Goal: Communication & Community: Answer question/provide support

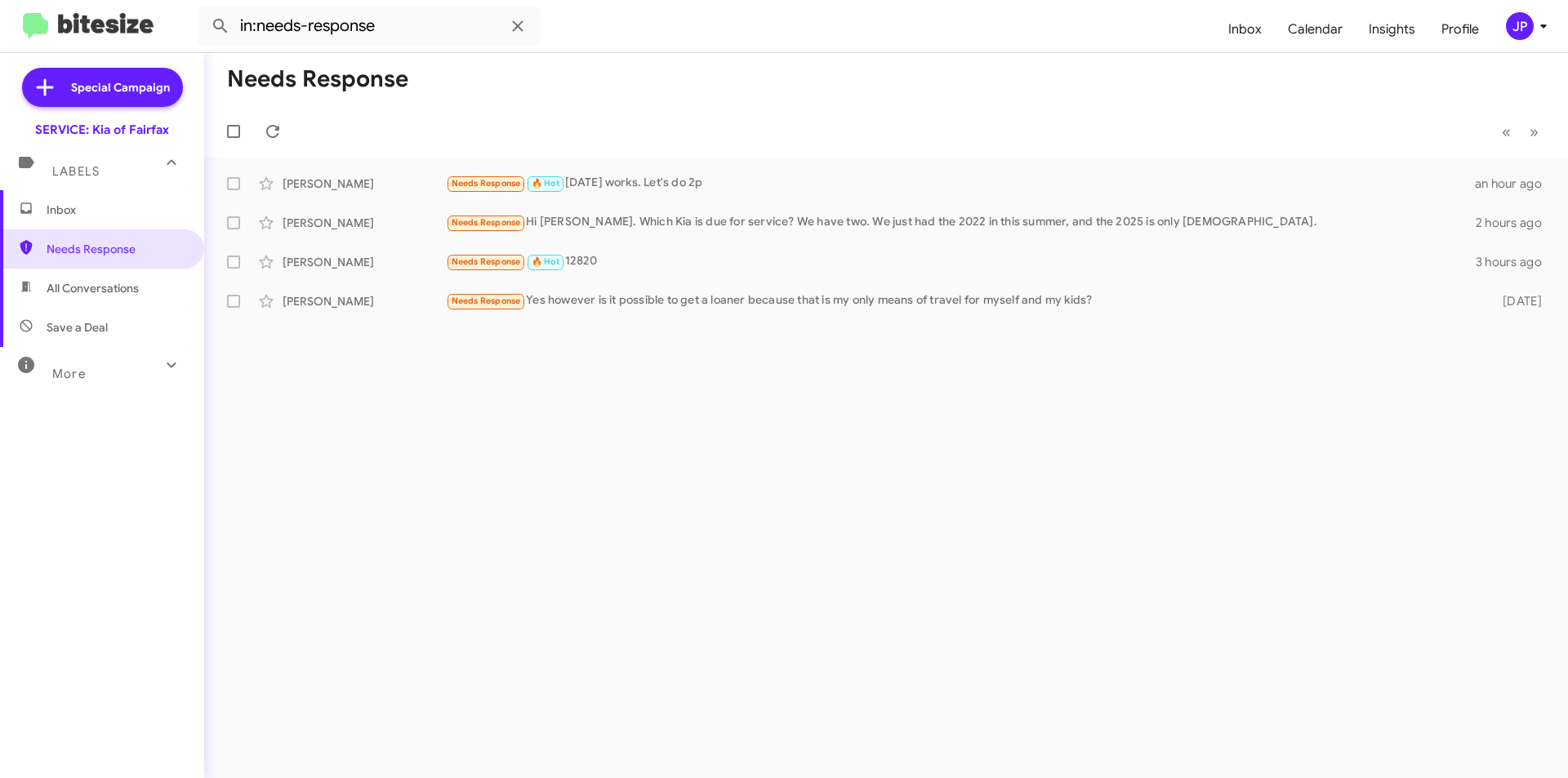
click at [481, 211] on div "[PERSON_NAME] Needs Response Hi [PERSON_NAME]. Which Kia is due for service? We…" at bounding box center [887, 223] width 1338 height 33
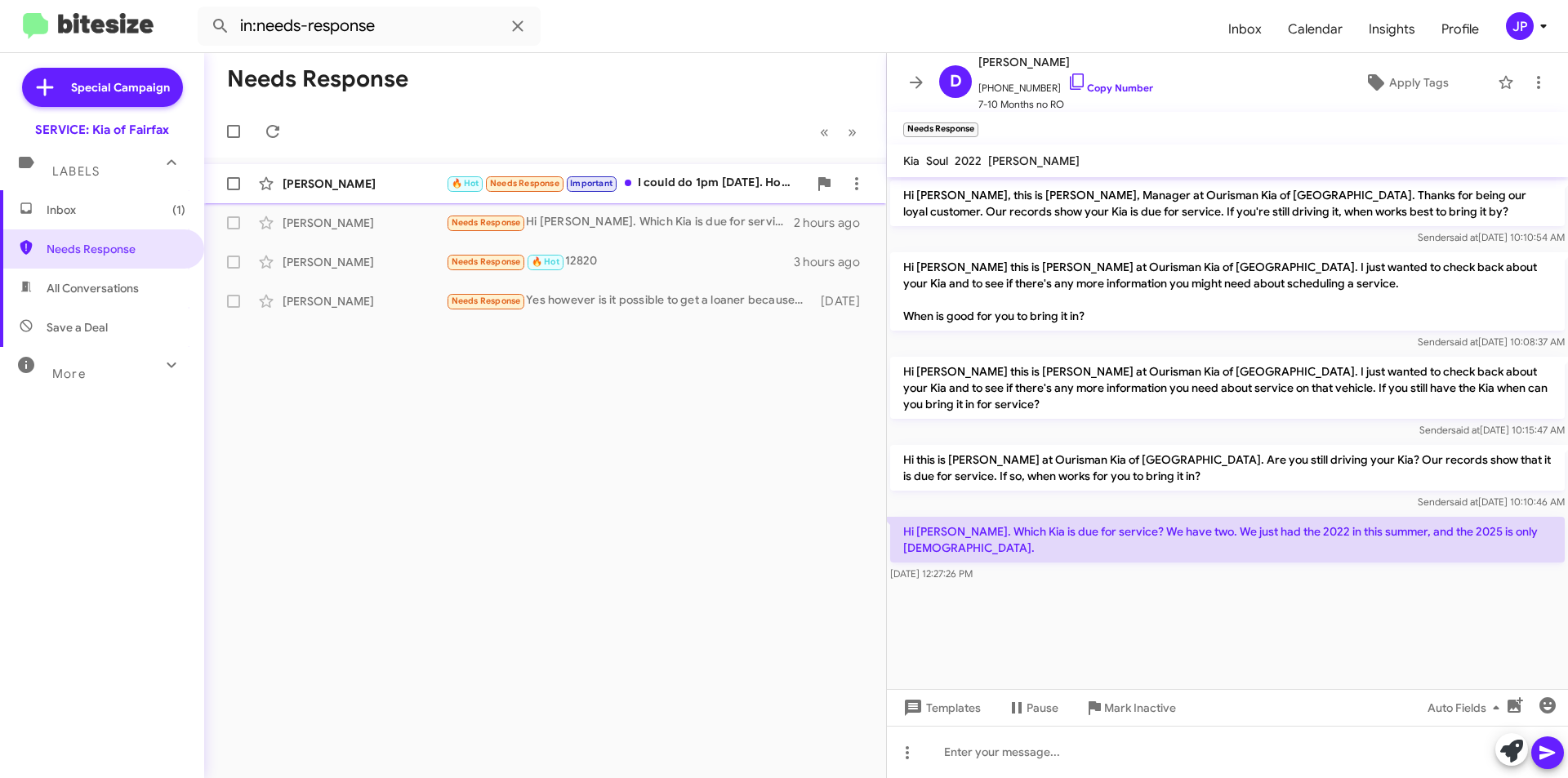
click at [681, 170] on div "[PERSON_NAME] 🔥 Hot Needs Response Important I could do 1pm [DATE]. How long do…" at bounding box center [545, 184] width 655 height 33
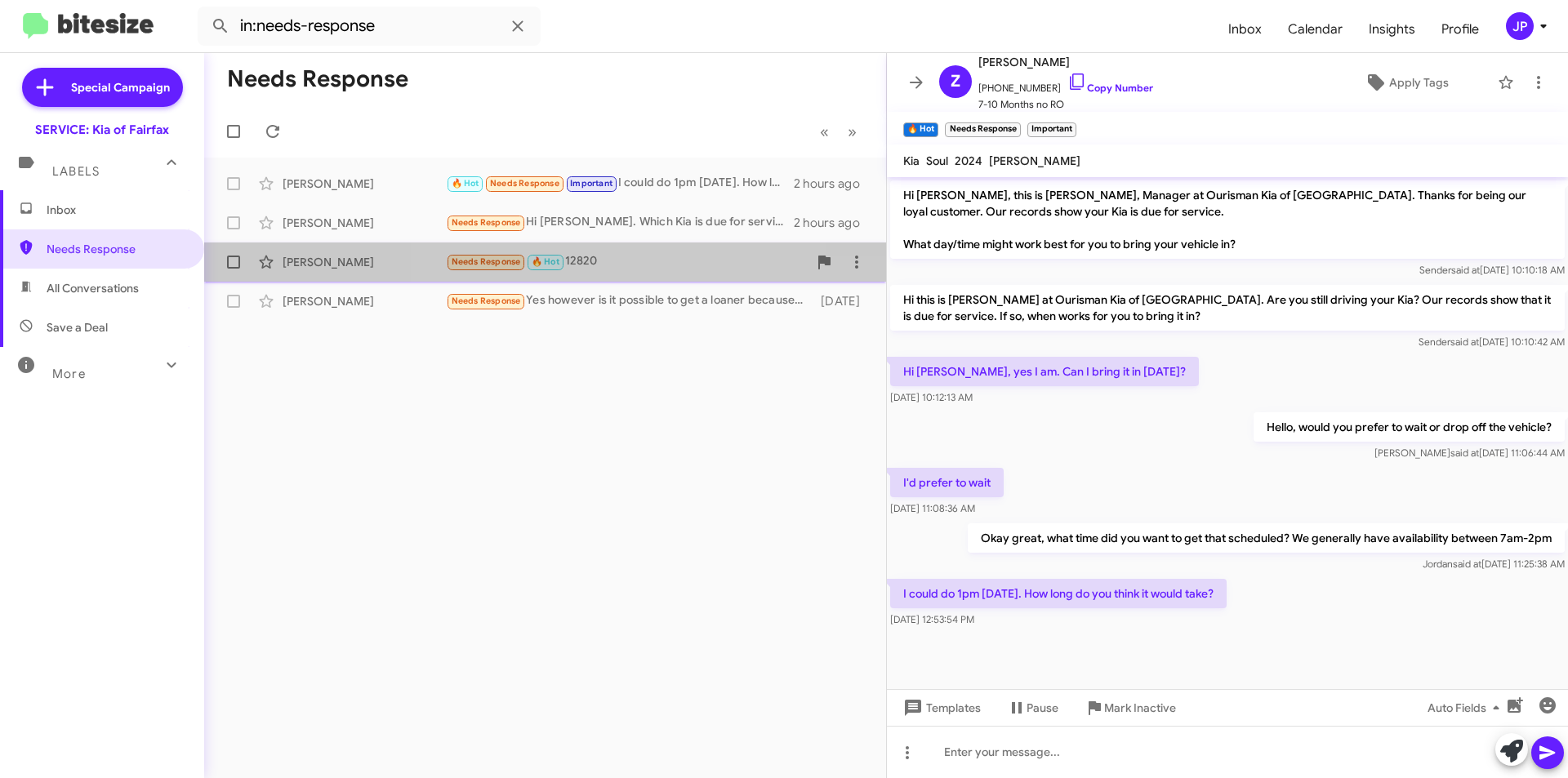
click at [641, 278] on span "[PERSON_NAME] Needs Response 🔥 Hot 12820 3 hours ago" at bounding box center [545, 262] width 681 height 39
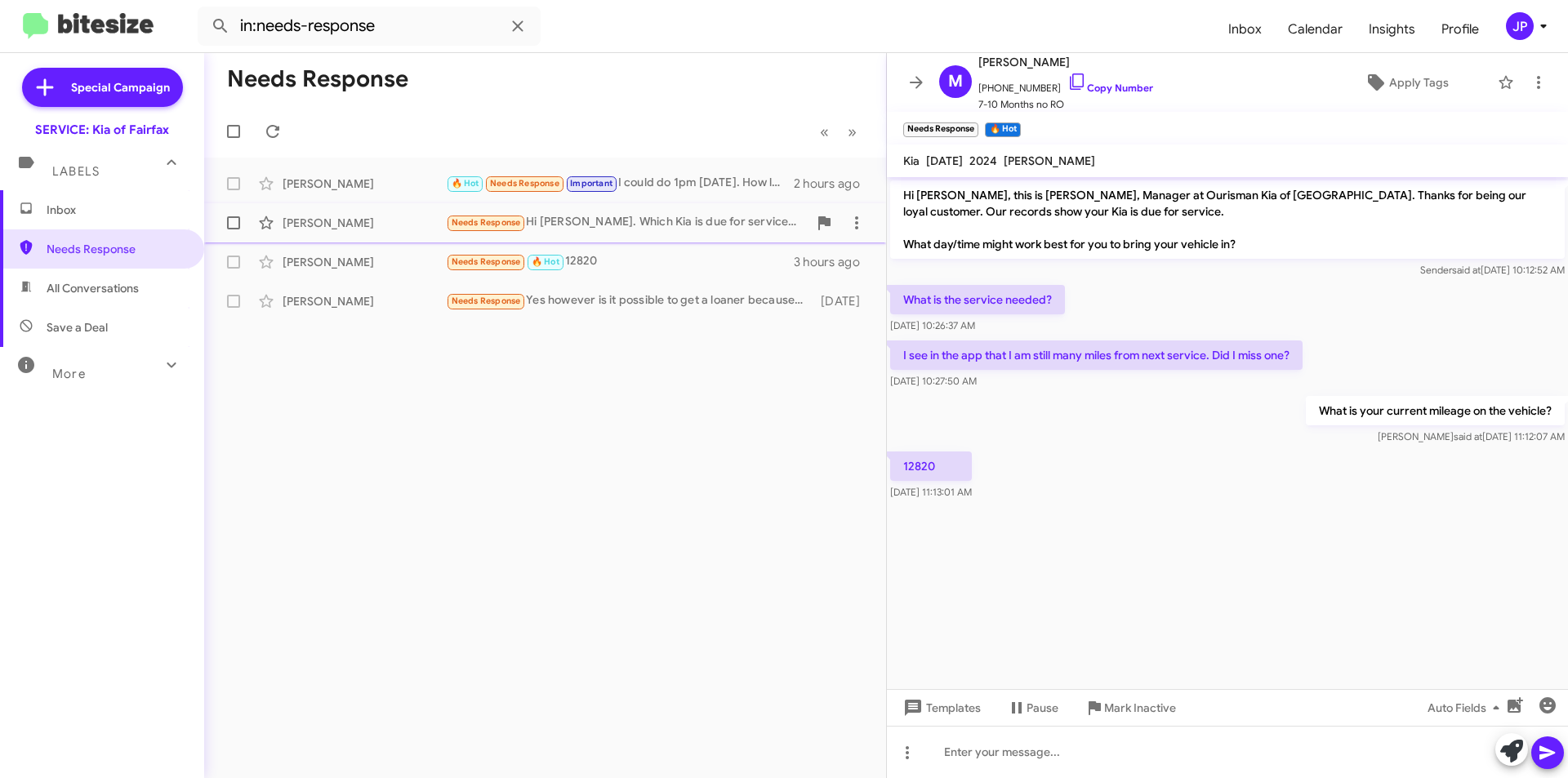
click at [575, 227] on div "Needs Response Hi [PERSON_NAME]. Which Kia is due for service? We have two. We …" at bounding box center [627, 222] width 362 height 19
